Goal: Transaction & Acquisition: Purchase product/service

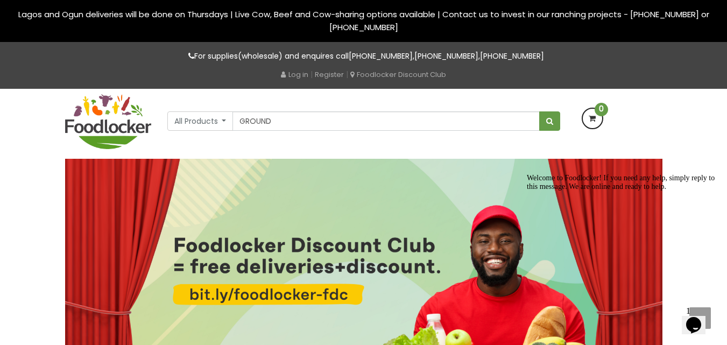
click at [528, 123] on input "GROUND" at bounding box center [386, 120] width 307 height 19
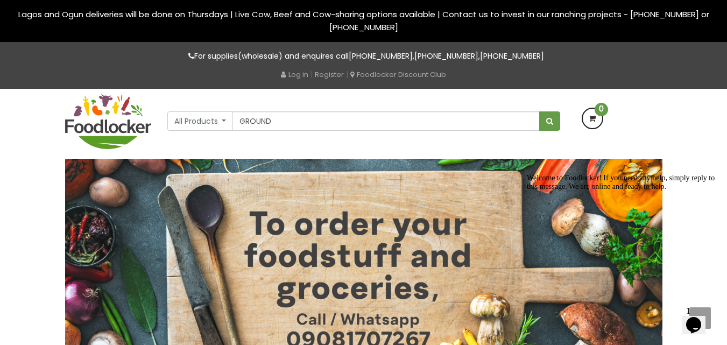
click at [440, 121] on input "GROUND" at bounding box center [386, 120] width 307 height 19
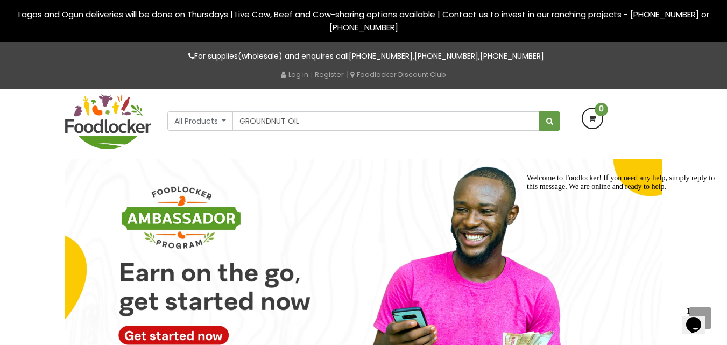
type input "GROUNDNUT OIL"
click at [550, 121] on span "submit" at bounding box center [549, 121] width 7 height 8
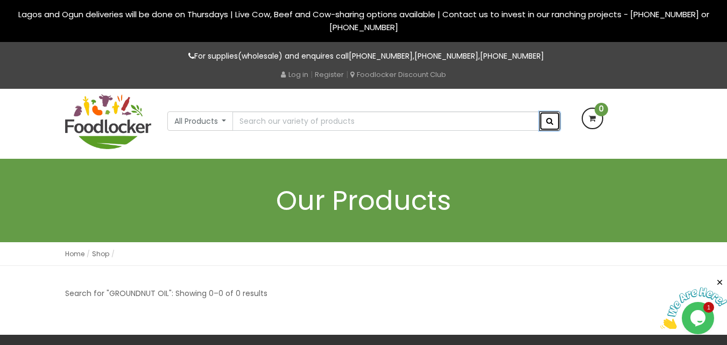
click at [541, 124] on button "submit" at bounding box center [549, 120] width 21 height 19
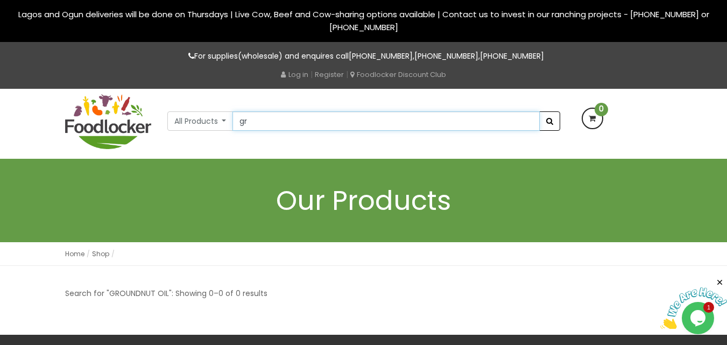
type input "g"
type input "vegetable oil"
click at [539, 111] on button "submit" at bounding box center [549, 120] width 21 height 19
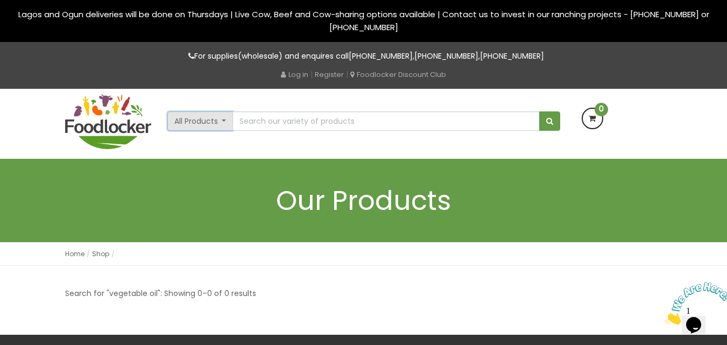
click at [224, 121] on button "All Products" at bounding box center [200, 120] width 66 height 19
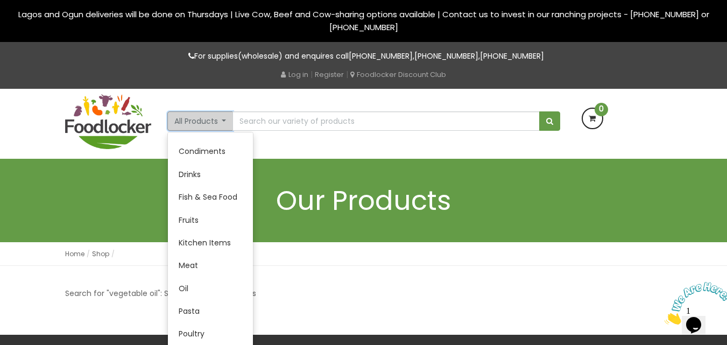
scroll to position [115, 0]
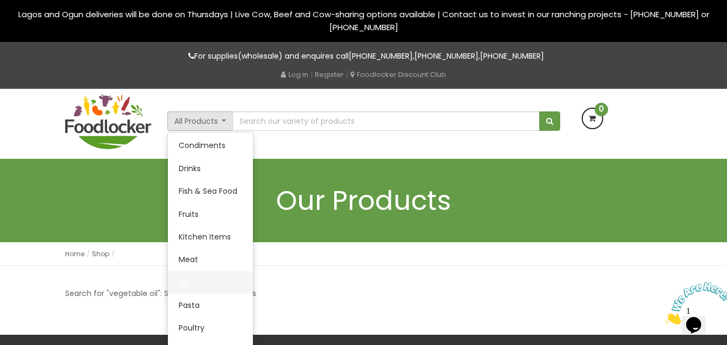
click at [204, 287] on link "Oil" at bounding box center [210, 282] width 85 height 23
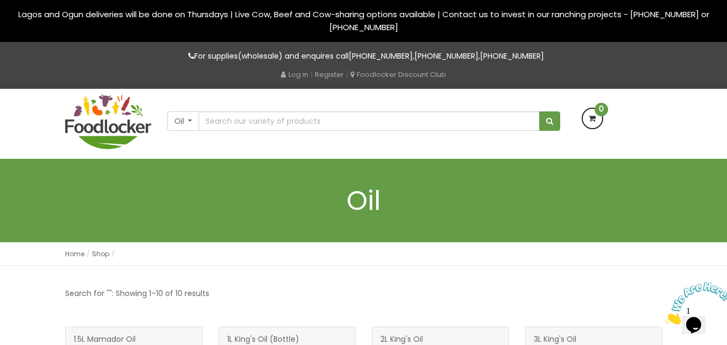
click at [406, 2] on div "Lagos and Ogun deliveries will be done on Thursdays | Live Cow, Beef and Cow-sh…" at bounding box center [363, 21] width 727 height 42
